Goal: Obtain resource: Download file/media

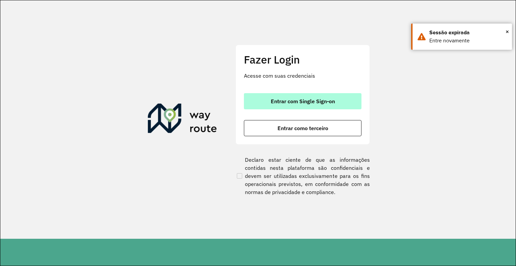
click at [315, 95] on button "Entrar com Single Sign-on" at bounding box center [303, 101] width 118 height 16
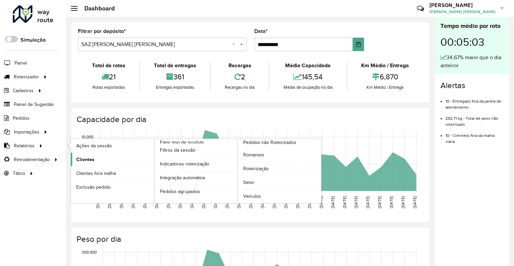
click at [90, 158] on span "Clientes" at bounding box center [85, 159] width 18 height 7
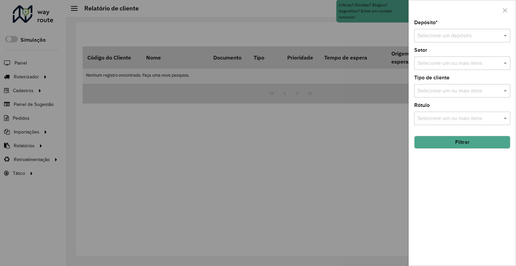
click at [446, 37] on input "text" at bounding box center [456, 36] width 76 height 8
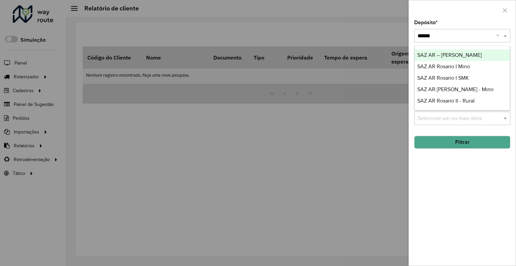
type input "*******"
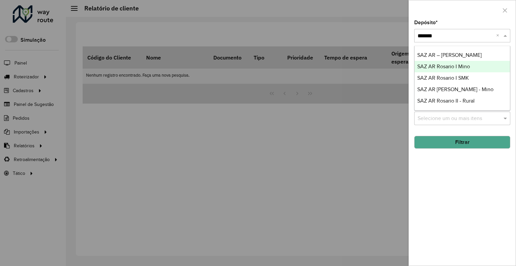
click at [446, 68] on span "SAZ AR Rosario I Mino" at bounding box center [444, 67] width 53 height 6
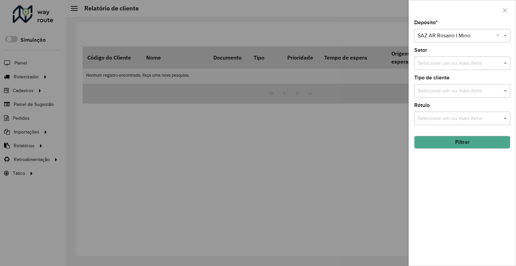
click at [461, 146] on button "Filtrar" at bounding box center [463, 142] width 96 height 13
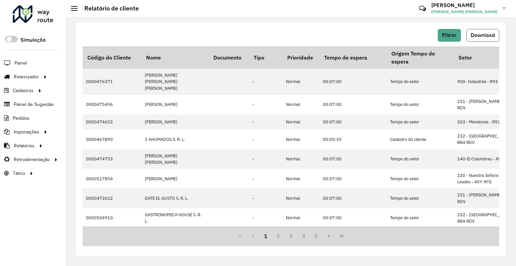
click at [477, 39] on button "Download" at bounding box center [483, 35] width 33 height 13
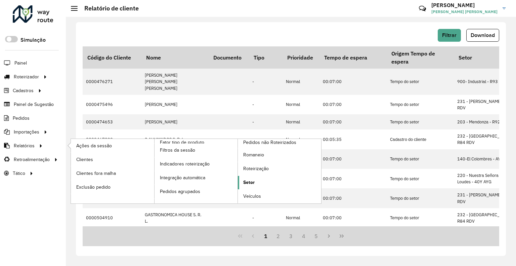
click at [257, 182] on link "Setor" at bounding box center [279, 182] width 83 height 13
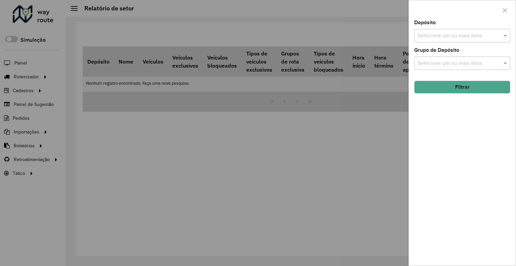
click at [438, 36] on input "text" at bounding box center [459, 36] width 86 height 8
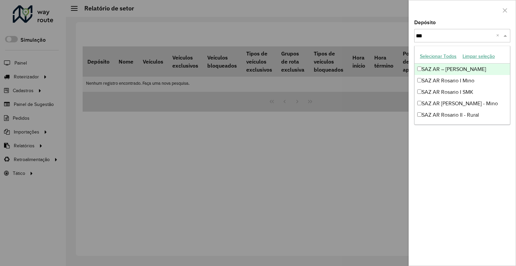
type input "****"
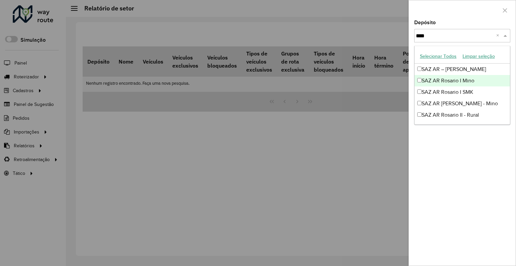
click at [473, 79] on div "SAZ AR Rosario I Mino" at bounding box center [462, 80] width 95 height 11
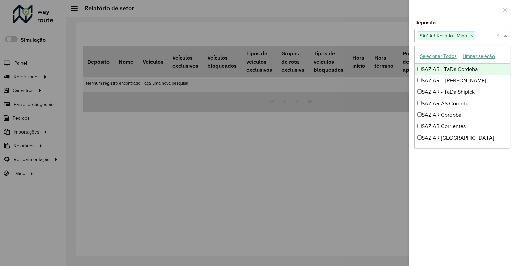
drag, startPoint x: 456, startPoint y: 14, endPoint x: 455, endPoint y: 64, distance: 49.4
click at [456, 15] on div at bounding box center [462, 10] width 107 height 20
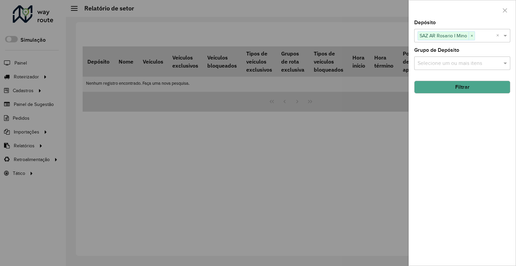
click at [460, 82] on button "Filtrar" at bounding box center [463, 87] width 96 height 13
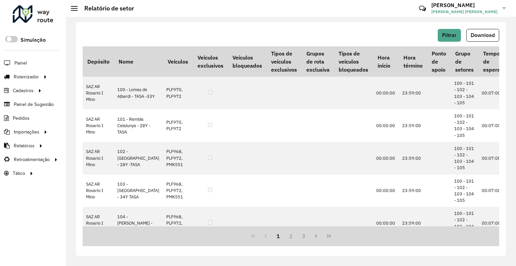
click at [340, 10] on hb-header "Relatório de setor Críticas? Dúvidas? Elogios? Sugestões? Entre em contato cono…" at bounding box center [291, 8] width 451 height 17
click at [475, 37] on span "Download" at bounding box center [483, 35] width 24 height 6
click at [451, 34] on span "Filtrar" at bounding box center [449, 35] width 14 height 6
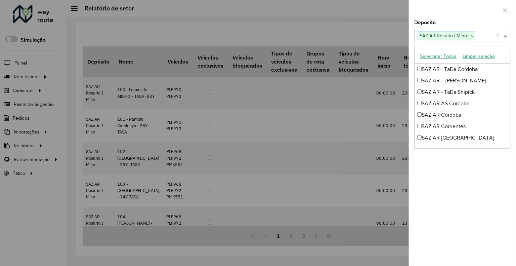
click at [459, 35] on span "SAZ AR Rosario I Mino" at bounding box center [443, 36] width 51 height 8
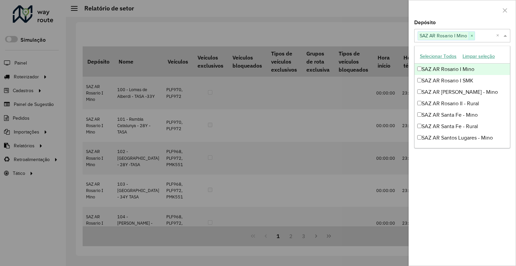
click at [470, 37] on span "×" at bounding box center [472, 36] width 6 height 8
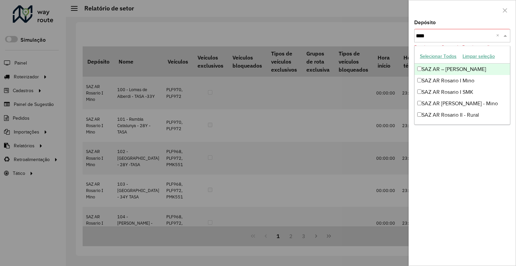
scroll to position [0, 0]
type input "*******"
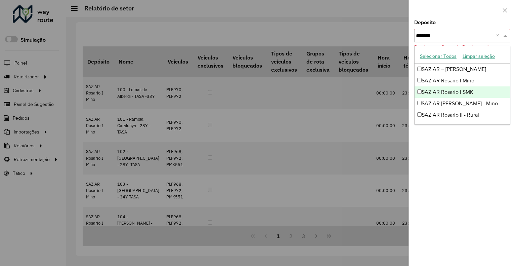
click at [468, 93] on div "SAZ AR Rosario I SMK" at bounding box center [462, 91] width 95 height 11
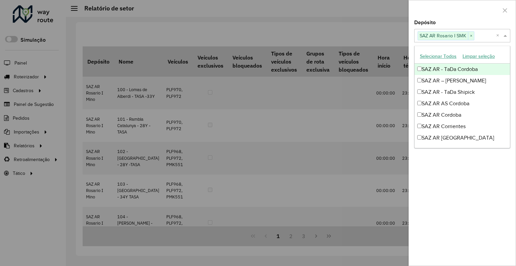
click at [450, 16] on div at bounding box center [462, 10] width 107 height 20
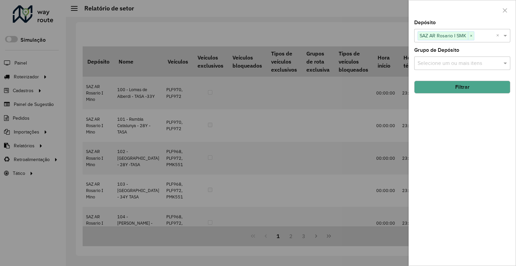
click at [467, 86] on button "Filtrar" at bounding box center [463, 87] width 96 height 13
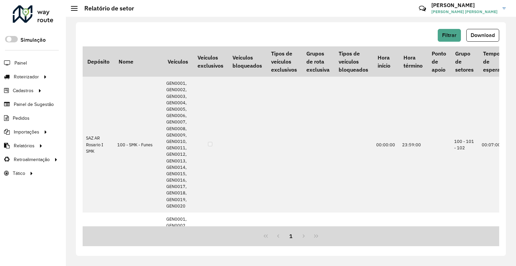
click at [480, 36] on span "Download" at bounding box center [483, 35] width 24 height 6
drag, startPoint x: 92, startPoint y: 159, endPoint x: 105, endPoint y: 162, distance: 13.1
click at [0, 0] on span "Clientes" at bounding box center [0, 0] width 0 height 0
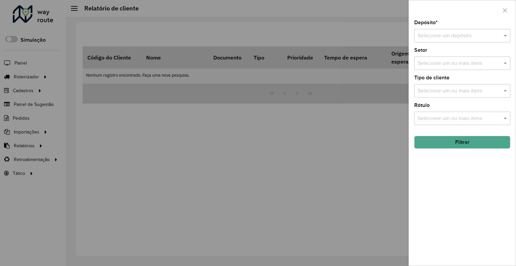
click at [440, 33] on input "text" at bounding box center [456, 36] width 76 height 8
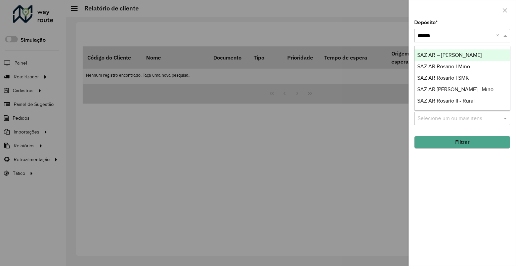
type input "*******"
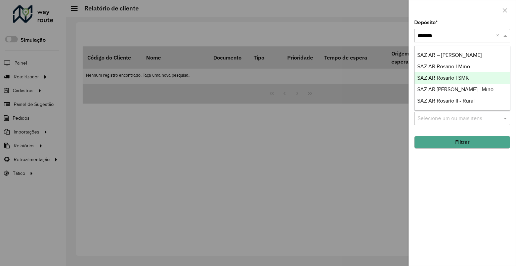
click at [475, 78] on div "SAZ AR Rosario I SMK" at bounding box center [462, 77] width 95 height 11
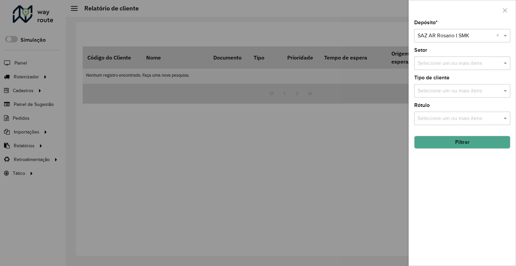
click at [462, 144] on button "Filtrar" at bounding box center [463, 142] width 96 height 13
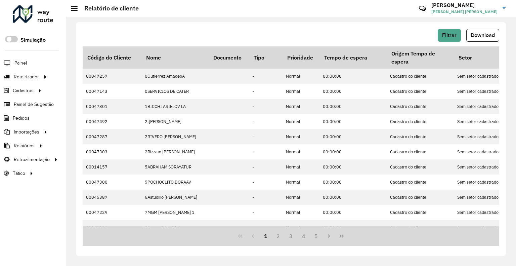
drag, startPoint x: 484, startPoint y: 36, endPoint x: 478, endPoint y: 49, distance: 13.9
click at [484, 36] on span "Download" at bounding box center [483, 35] width 24 height 6
click at [458, 30] on button "Filtrar" at bounding box center [449, 35] width 23 height 13
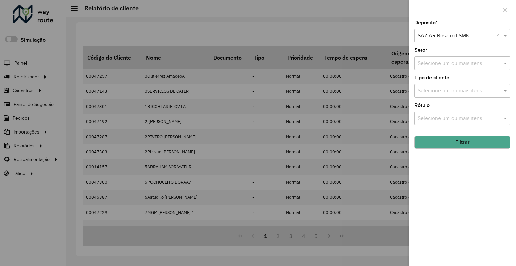
click at [456, 40] on div "Selecione um depósito × SAZ AR Rosario I SMK ×" at bounding box center [463, 35] width 96 height 13
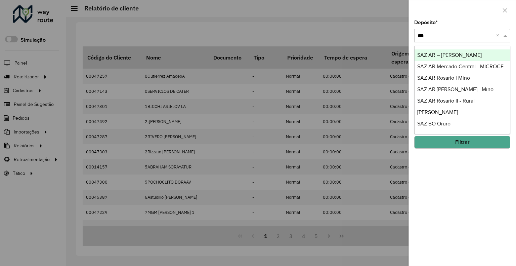
type input "****"
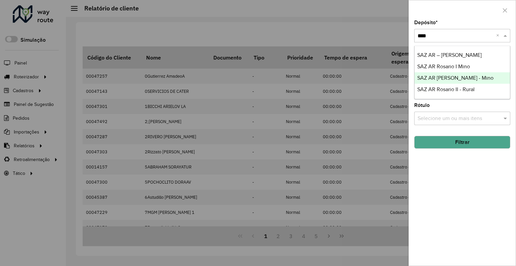
click at [481, 76] on div "SAZ AR [PERSON_NAME] - Mino" at bounding box center [462, 77] width 95 height 11
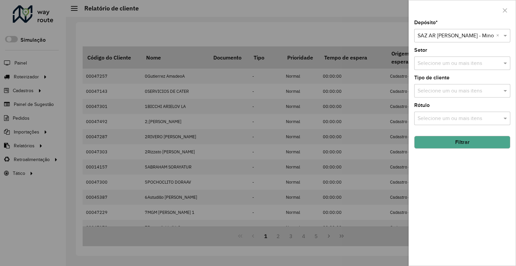
click at [461, 138] on button "Filtrar" at bounding box center [463, 142] width 96 height 13
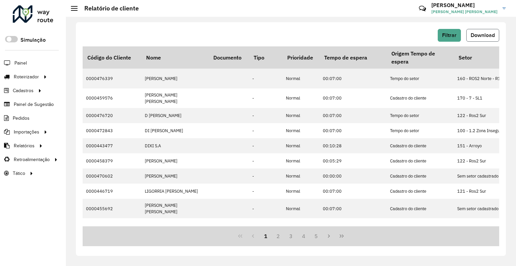
click at [490, 31] on button "Download" at bounding box center [483, 35] width 33 height 13
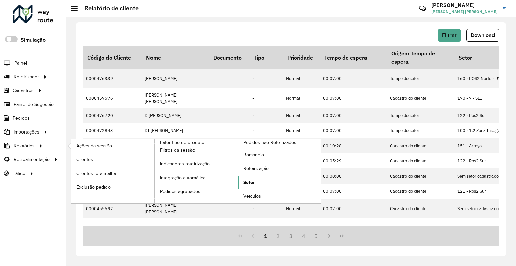
click at [254, 180] on span "Setor" at bounding box center [248, 182] width 11 height 7
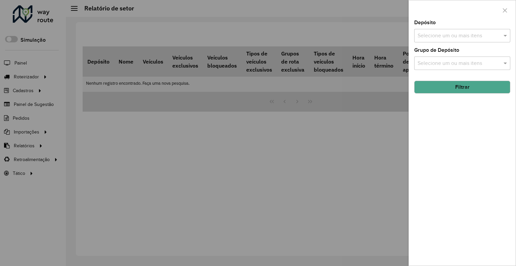
click at [426, 32] on input "text" at bounding box center [459, 36] width 86 height 8
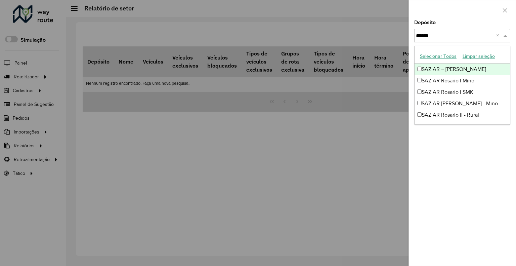
type input "*******"
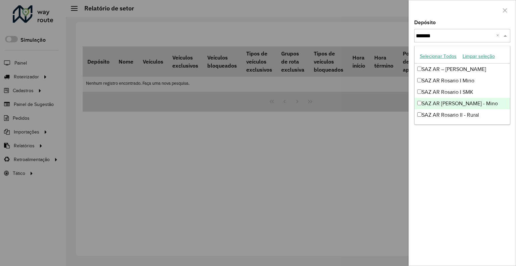
click at [449, 102] on div "SAZ AR [PERSON_NAME] - Mino" at bounding box center [462, 103] width 95 height 11
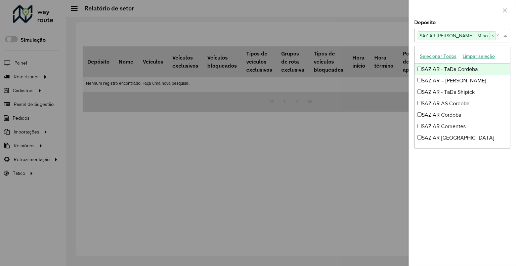
click at [442, 8] on div at bounding box center [462, 10] width 107 height 20
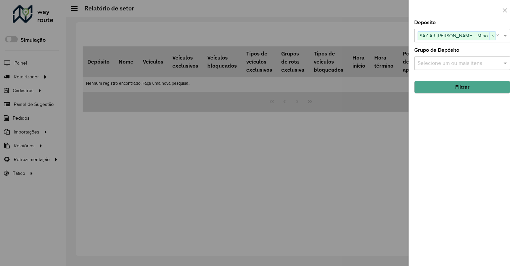
click at [456, 84] on button "Filtrar" at bounding box center [463, 87] width 96 height 13
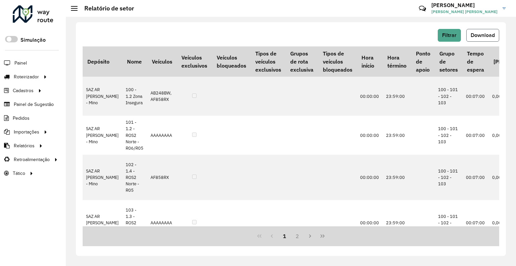
click at [477, 38] on button "Download" at bounding box center [483, 35] width 33 height 13
click at [332, 5] on hb-header "Relatório de setor Críticas? Dúvidas? Elogios? Sugestões? Entre em contato cono…" at bounding box center [291, 8] width 451 height 17
click at [483, 36] on span "Download" at bounding box center [483, 35] width 24 height 6
click at [451, 34] on span "Filtrar" at bounding box center [449, 35] width 14 height 6
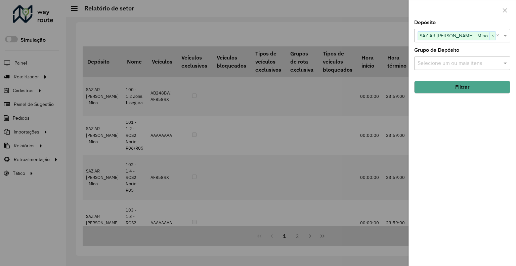
click at [490, 35] on span "×" at bounding box center [493, 36] width 6 height 8
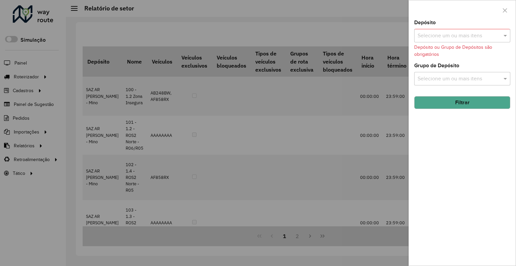
click at [471, 36] on input "text" at bounding box center [459, 36] width 86 height 8
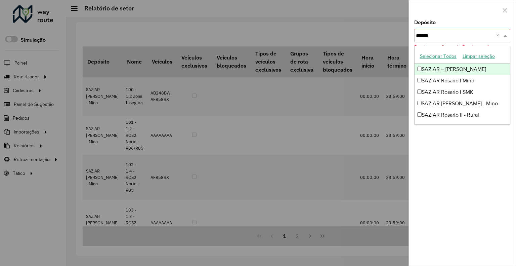
type input "*******"
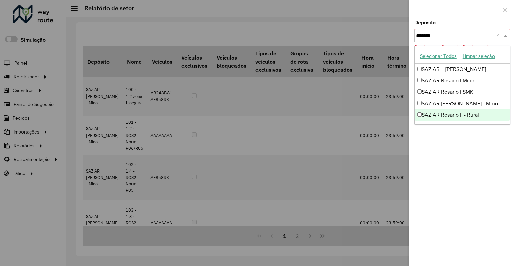
click at [492, 118] on div "SAZ AR Rosario II - Rural" at bounding box center [462, 114] width 95 height 11
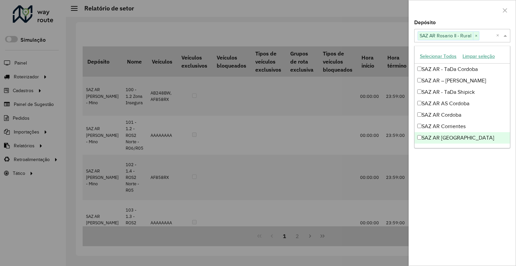
click at [441, 25] on div "Depósito Selecione um ou mais itens SAZ AR [PERSON_NAME] - Rural × × Grupo de D…" at bounding box center [463, 133] width 108 height 266
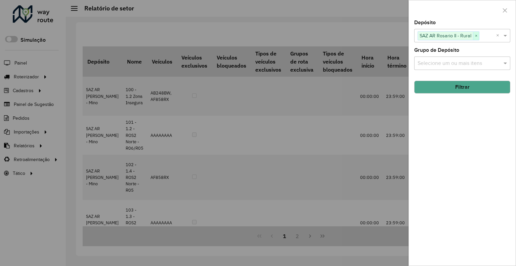
click at [477, 35] on span "×" at bounding box center [476, 36] width 6 height 8
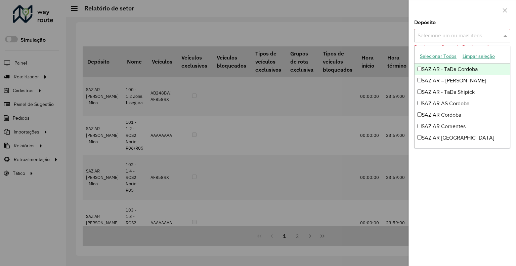
click at [480, 38] on input "text" at bounding box center [459, 36] width 86 height 8
click at [476, 23] on div "Depósito Selecione um ou mais itens Depósito ou Grupo de Depósitos são obrigató…" at bounding box center [463, 39] width 96 height 38
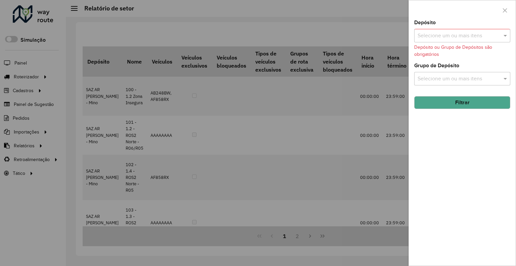
click at [462, 41] on div "Selecione um ou mais itens" at bounding box center [463, 35] width 96 height 13
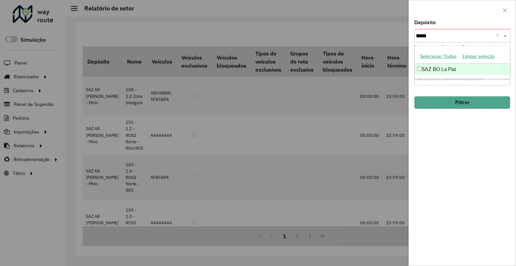
type input "******"
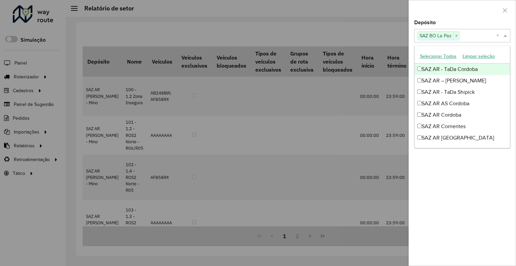
drag, startPoint x: 457, startPoint y: 20, endPoint x: 480, endPoint y: 91, distance: 74.9
click at [458, 20] on div "Depósito Selecione um ou mais itens SAZ [PERSON_NAME] × × Grupo de Depósito Sel…" at bounding box center [463, 133] width 108 height 266
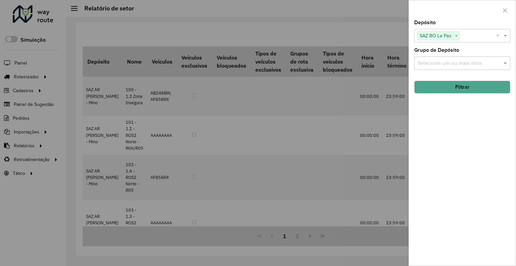
click at [484, 85] on button "Filtrar" at bounding box center [463, 87] width 96 height 13
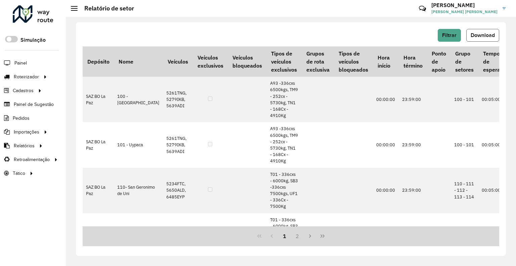
click at [480, 34] on span "Download" at bounding box center [483, 35] width 24 height 6
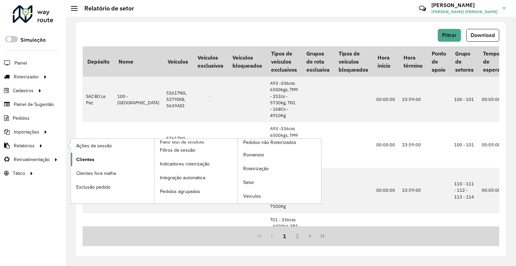
click at [79, 157] on span "Clientes" at bounding box center [85, 159] width 18 height 7
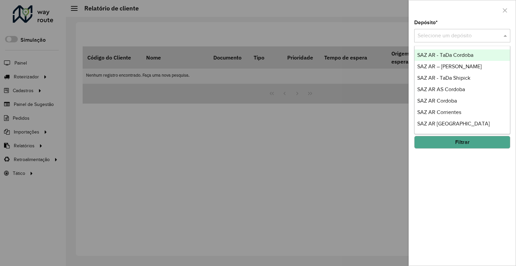
click at [451, 35] on input "text" at bounding box center [456, 36] width 76 height 8
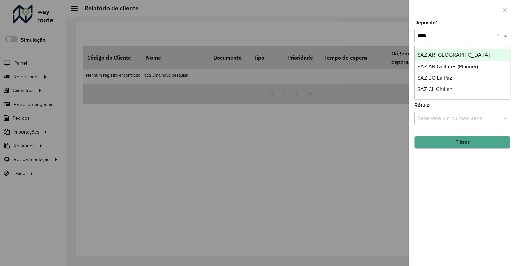
type input "*****"
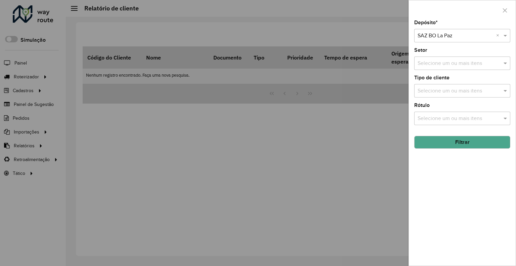
click at [441, 144] on button "Filtrar" at bounding box center [463, 142] width 96 height 13
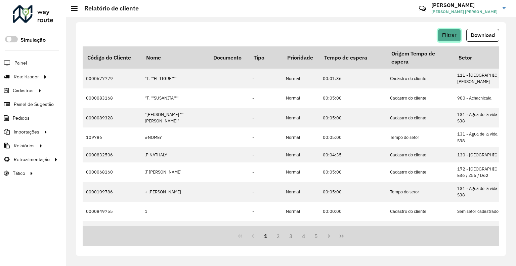
click at [442, 37] on button "Filtrar" at bounding box center [449, 35] width 23 height 13
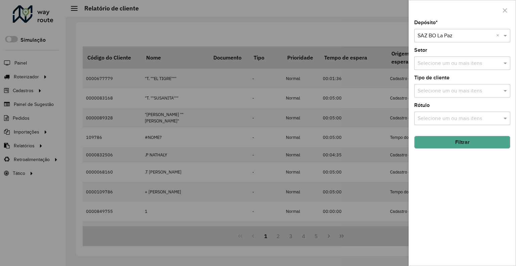
click at [321, 26] on div at bounding box center [258, 133] width 516 height 266
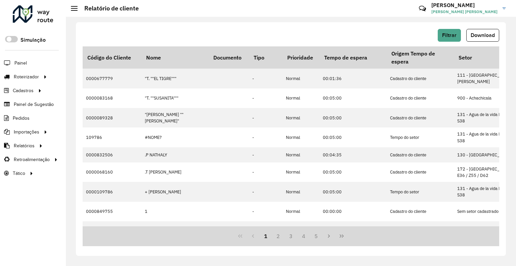
click at [312, 24] on div "Filtrar Download Código do Cliente Nome Documento Tipo Prioridade Tempo de espe…" at bounding box center [291, 139] width 430 height 234
click at [433, 33] on div "Filtrar Download" at bounding box center [291, 35] width 417 height 13
click at [446, 31] on button "Filtrar" at bounding box center [449, 35] width 23 height 13
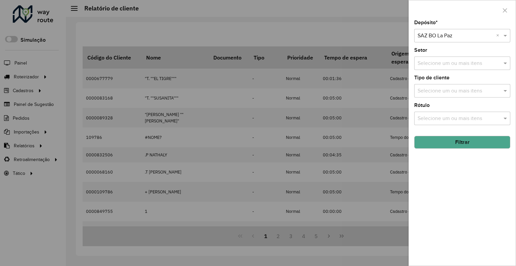
click at [468, 28] on div "Depósito * Selecione um depósito × SAZ [PERSON_NAME] ×" at bounding box center [463, 31] width 96 height 22
click at [440, 147] on button "Filtrar" at bounding box center [463, 142] width 96 height 13
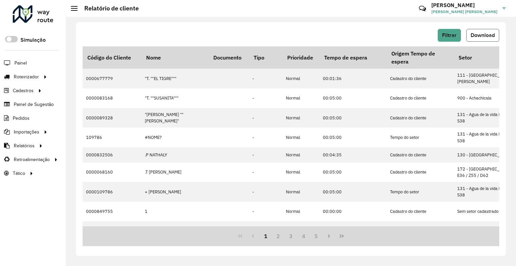
click at [484, 32] on span "Download" at bounding box center [483, 35] width 24 height 6
click at [453, 27] on div "Filtrar Download Código do Cliente Nome Documento Tipo Prioridade Tempo de espe…" at bounding box center [291, 139] width 430 height 234
click at [441, 35] on button "Filtrar" at bounding box center [449, 35] width 23 height 13
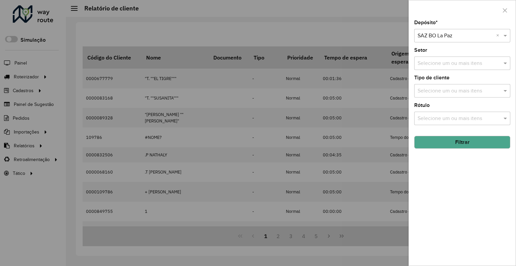
click at [429, 35] on input "text" at bounding box center [456, 36] width 76 height 8
type input "*****"
click at [455, 143] on button "Filtrar" at bounding box center [463, 142] width 96 height 13
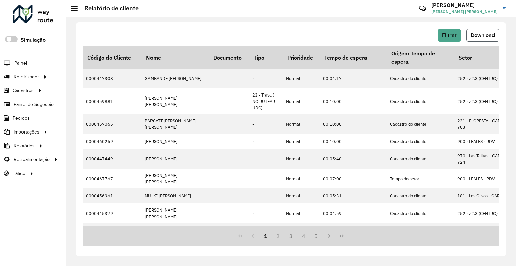
click at [475, 33] on span "Download" at bounding box center [483, 35] width 24 height 6
drag, startPoint x: 247, startPoint y: 179, endPoint x: 247, endPoint y: 189, distance: 10.4
click at [0, 0] on span "Setor" at bounding box center [0, 0] width 0 height 0
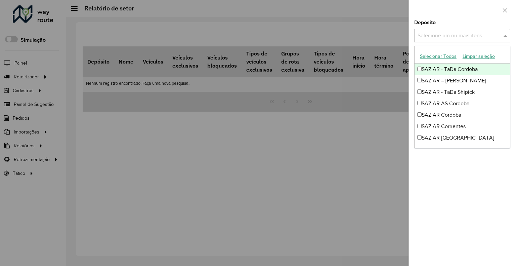
click at [444, 36] on input "text" at bounding box center [459, 36] width 86 height 8
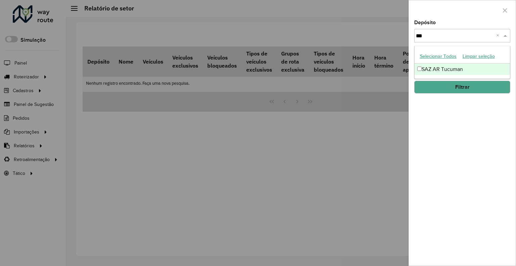
type input "****"
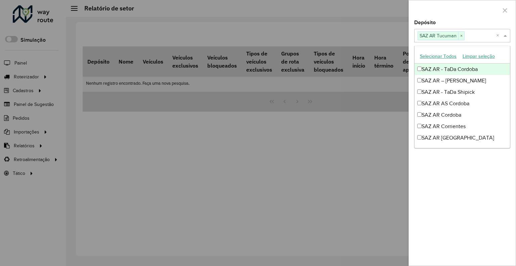
click at [461, 23] on div "Depósito Selecione um ou mais itens SAZ AR Tucuman × ×" at bounding box center [463, 31] width 96 height 22
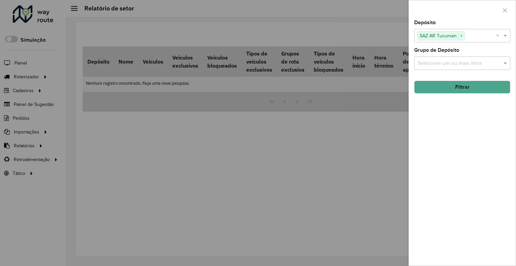
drag, startPoint x: 481, startPoint y: 91, endPoint x: 460, endPoint y: 99, distance: 22.8
click at [480, 91] on button "Filtrar" at bounding box center [463, 87] width 96 height 13
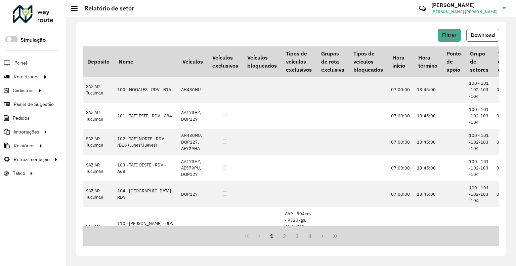
click at [493, 32] on span "Download" at bounding box center [483, 35] width 24 height 6
drag, startPoint x: 470, startPoint y: 39, endPoint x: 444, endPoint y: 56, distance: 31.3
click at [469, 39] on button "Download" at bounding box center [483, 35] width 33 height 13
click at [445, 33] on span "Filtrar" at bounding box center [449, 35] width 14 height 6
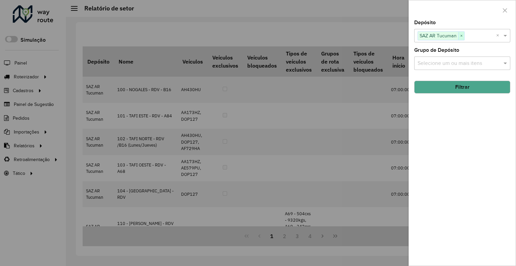
click at [463, 36] on span "×" at bounding box center [462, 36] width 6 height 8
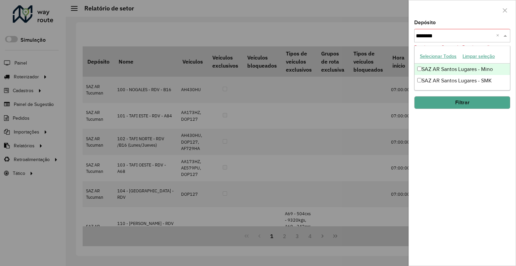
type input "*********"
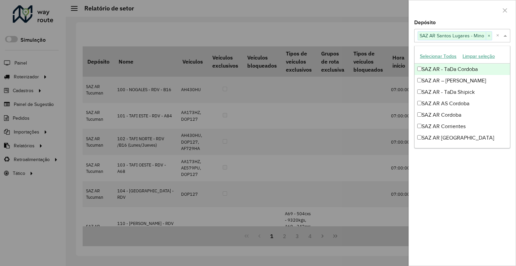
click at [457, 20] on div at bounding box center [462, 10] width 107 height 20
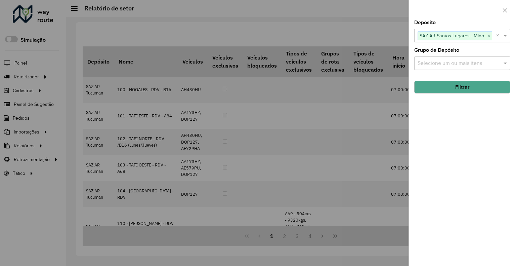
click at [263, 17] on div at bounding box center [258, 133] width 516 height 266
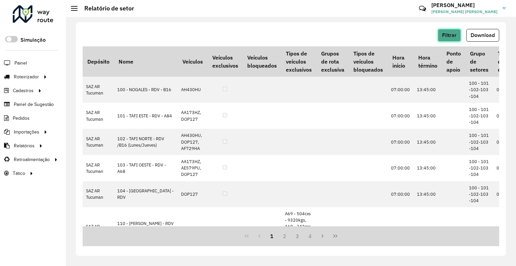
click at [447, 32] on button "Filtrar" at bounding box center [449, 35] width 23 height 13
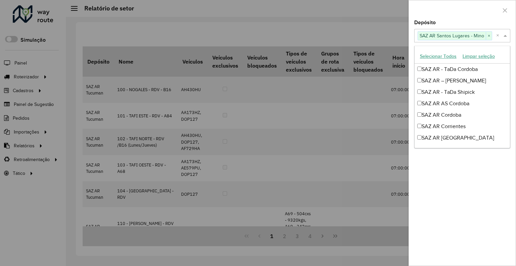
click at [454, 30] on div "Selecione um ou mais itens SAZ AR [PERSON_NAME] Lugares - Mino ×" at bounding box center [456, 36] width 82 height 12
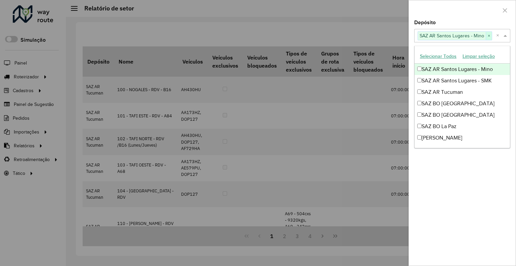
click at [491, 34] on span "×" at bounding box center [489, 36] width 6 height 8
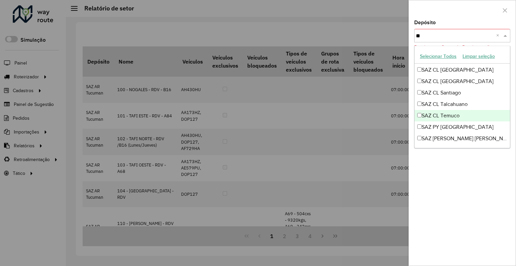
scroll to position [0, 0]
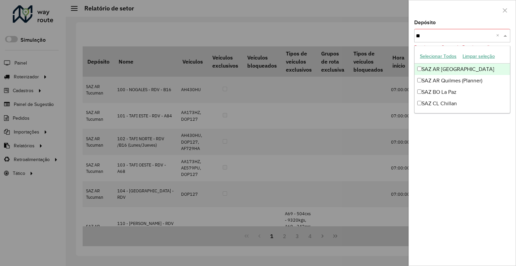
type input "**"
